Goal: Task Accomplishment & Management: Use online tool/utility

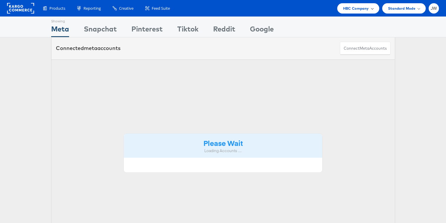
click at [360, 6] on span "HBC Company" at bounding box center [356, 8] width 26 height 6
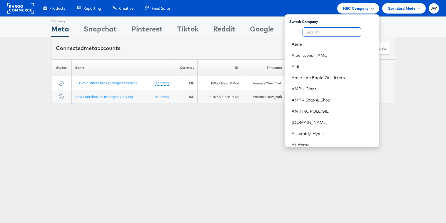
click at [337, 31] on input "text" at bounding box center [332, 31] width 59 height 9
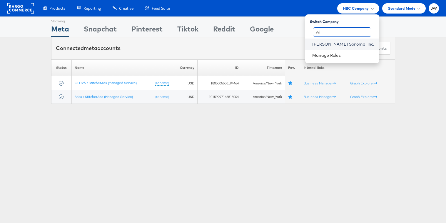
type input "wil"
click at [337, 44] on link "[PERSON_NAME] Sonoma, Inc." at bounding box center [343, 44] width 62 height 6
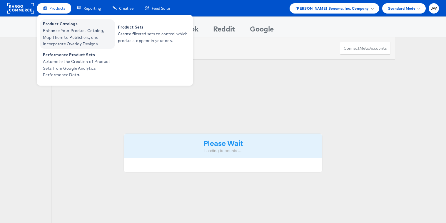
click at [64, 25] on span "Product Catalogs" at bounding box center [78, 24] width 71 height 7
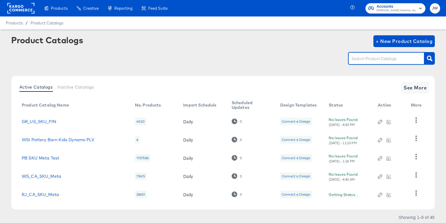
click at [359, 60] on input "text" at bounding box center [382, 58] width 63 height 7
type input "PK_US"
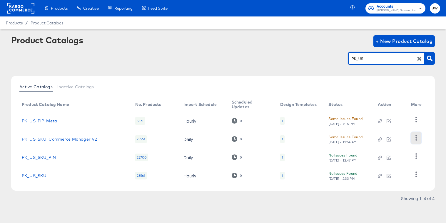
click at [414, 139] on icon "button" at bounding box center [417, 138] width 6 height 6
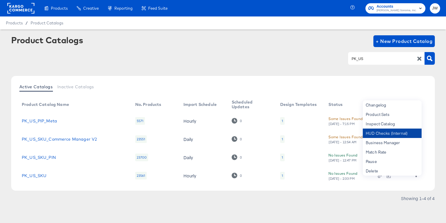
click at [390, 134] on div "HUD Checks (Internal)" at bounding box center [392, 133] width 59 height 9
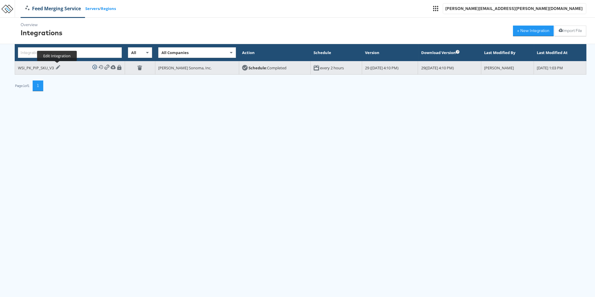
click at [61, 66] on div "WSI_PK_PIP_SKU_V3 Edit Integration Run Integration View History Download Integr…" at bounding box center [70, 67] width 104 height 7
click at [59, 66] on icon at bounding box center [58, 67] width 5 height 5
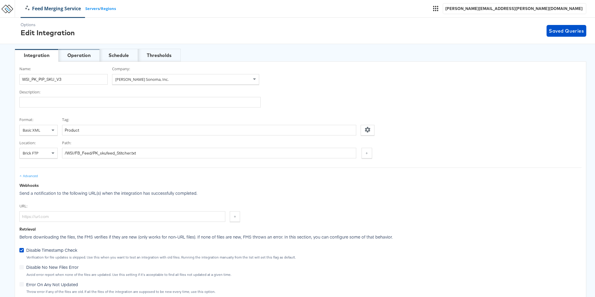
click at [75, 58] on div "Operation" at bounding box center [78, 55] width 23 height 7
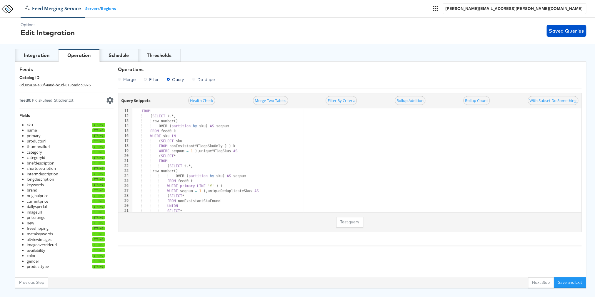
scroll to position [66, 0]
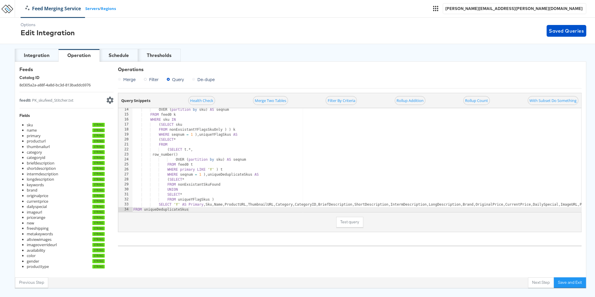
click at [45, 6] on link "Feed Merging Service" at bounding box center [53, 8] width 64 height 7
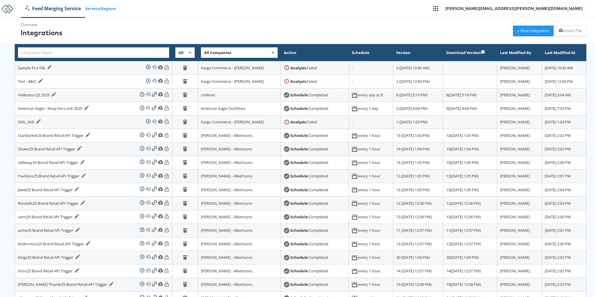
click at [201, 49] on div "All Companies" at bounding box center [239, 53] width 76 height 10
type input "will"
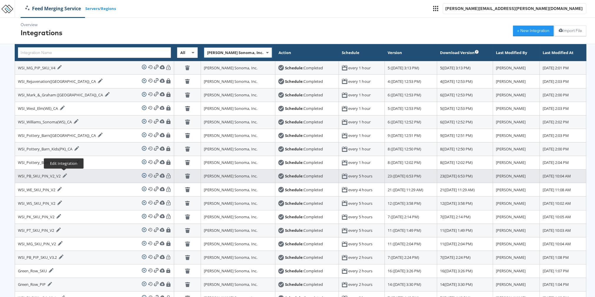
click at [65, 174] on icon at bounding box center [65, 176] width 5 height 5
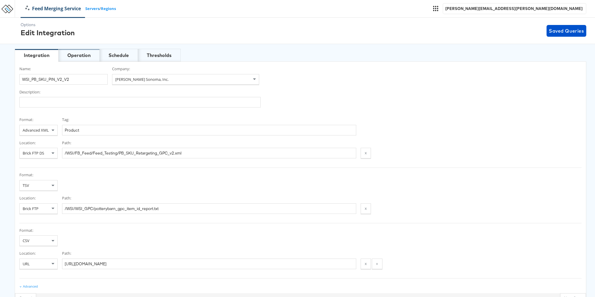
click at [88, 54] on div "Operation" at bounding box center [78, 55] width 23 height 7
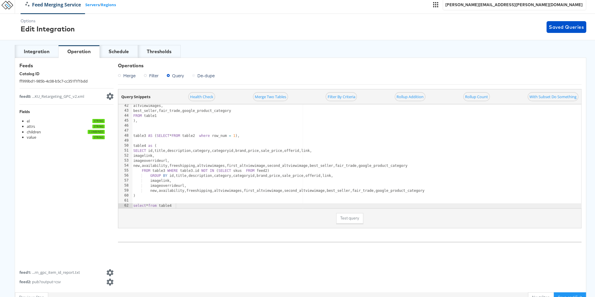
scroll to position [5, 0]
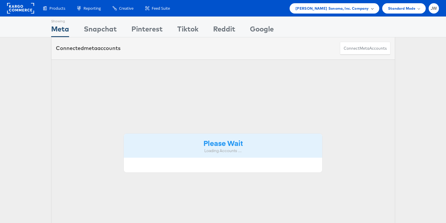
click at [336, 6] on span "[PERSON_NAME] Sonoma, Inc. Company" at bounding box center [333, 8] width 74 height 6
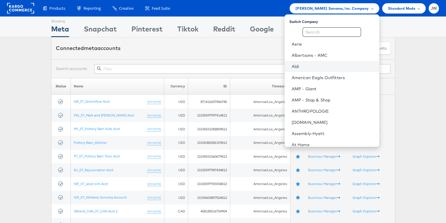
click at [312, 66] on link "Aldi" at bounding box center [333, 67] width 83 height 6
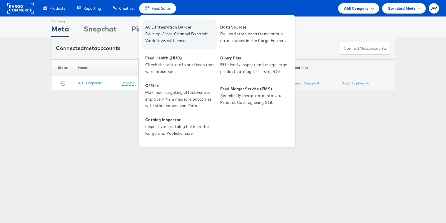
click at [169, 31] on span "Develop Cross-Channel Dynamic Workflows with ease." at bounding box center [180, 38] width 71 height 14
